Goal: Task Accomplishment & Management: Manage account settings

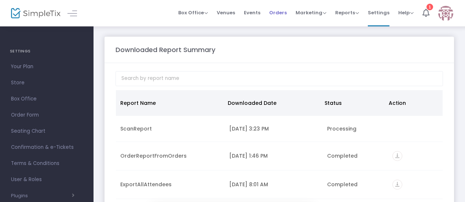
click at [279, 13] on span "Orders" at bounding box center [278, 12] width 18 height 19
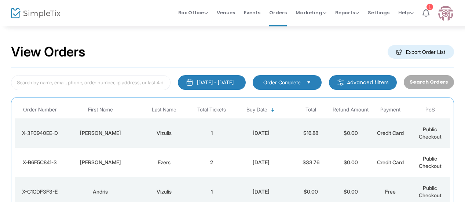
click at [234, 83] on div "[DATE] - [DATE]" at bounding box center [215, 82] width 37 height 7
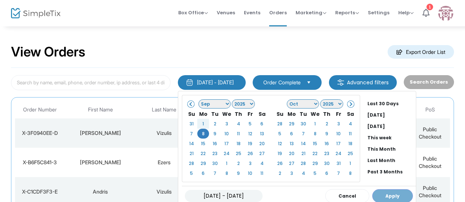
click at [249, 59] on div "View Orders Export Order List" at bounding box center [232, 52] width 443 height 31
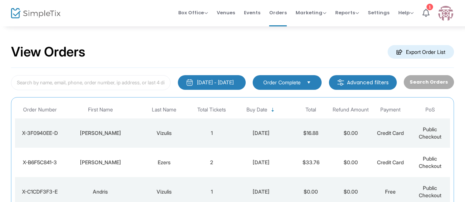
click at [352, 80] on m-button "Advanced filters" at bounding box center [363, 82] width 68 height 15
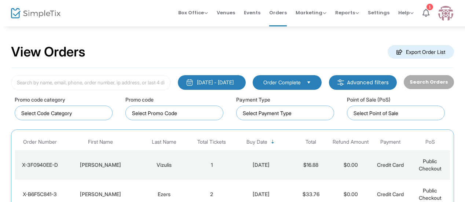
click at [435, 95] on div "Point of Sale (PoS)" at bounding box center [398, 106] width 111 height 29
click at [238, 50] on div "View Orders Export Order List" at bounding box center [232, 52] width 443 height 31
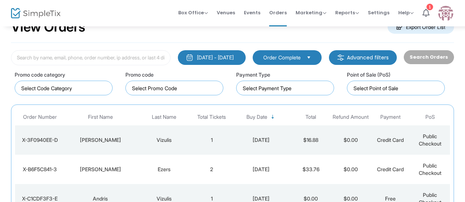
scroll to position [37, 0]
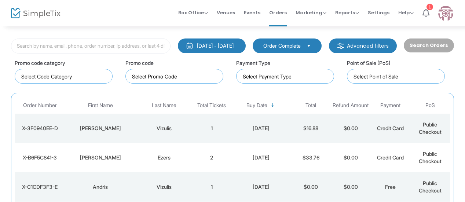
click at [442, 62] on div "Point of Sale (PoS)" at bounding box center [396, 71] width 98 height 25
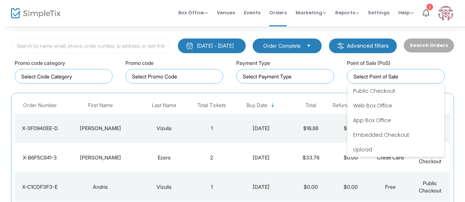
click at [415, 77] on input at bounding box center [397, 77] width 88 height 8
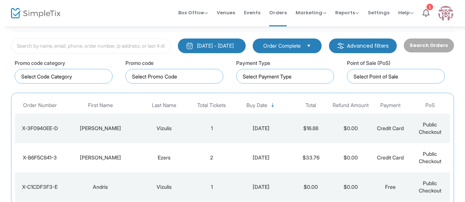
click at [444, 62] on div "Point of Sale (PoS)" at bounding box center [396, 71] width 98 height 25
click at [451, 60] on div "Point of Sale (PoS)" at bounding box center [398, 69] width 111 height 29
click at [429, 46] on div "Search Orders" at bounding box center [428, 45] width 57 height 15
click at [427, 9] on icon at bounding box center [425, 13] width 7 height 8
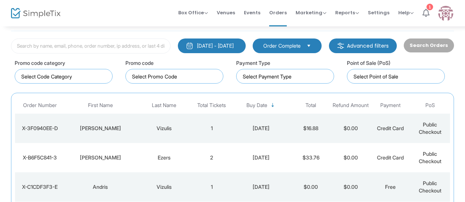
scroll to position [0, 0]
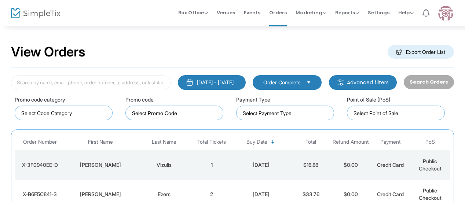
click at [342, 38] on div "View Orders Export Order List" at bounding box center [232, 52] width 443 height 31
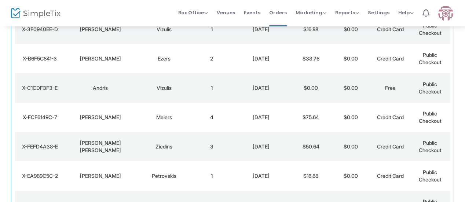
scroll to position [147, 0]
